Goal: Information Seeking & Learning: Learn about a topic

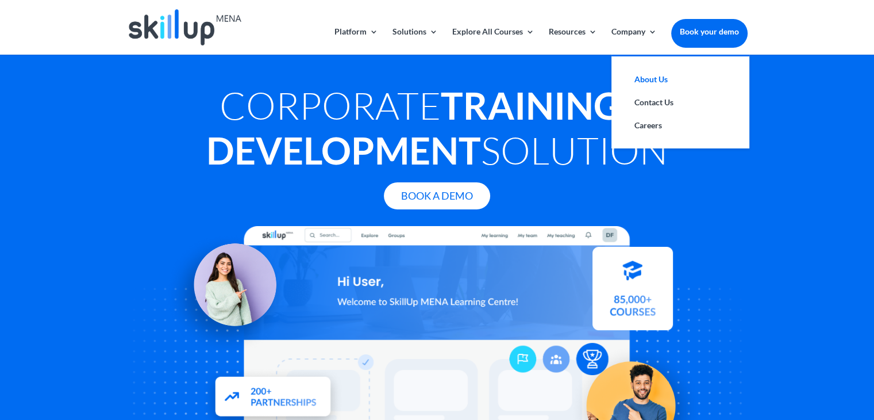
click at [654, 77] on link "About Us" at bounding box center [680, 79] width 115 height 23
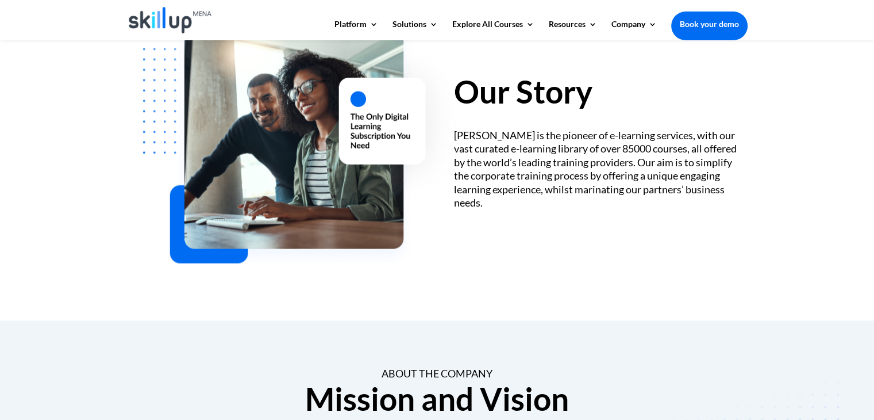
scroll to position [11, 0]
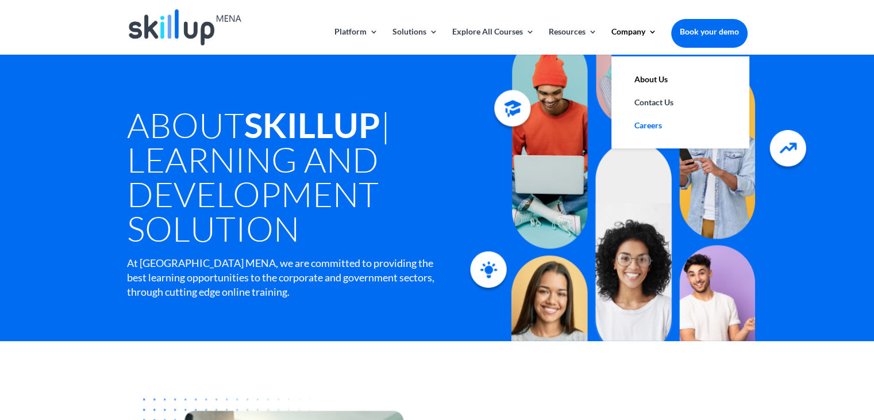
click at [639, 125] on link "Careers" at bounding box center [680, 125] width 115 height 23
